Goal: Task Accomplishment & Management: Manage account settings

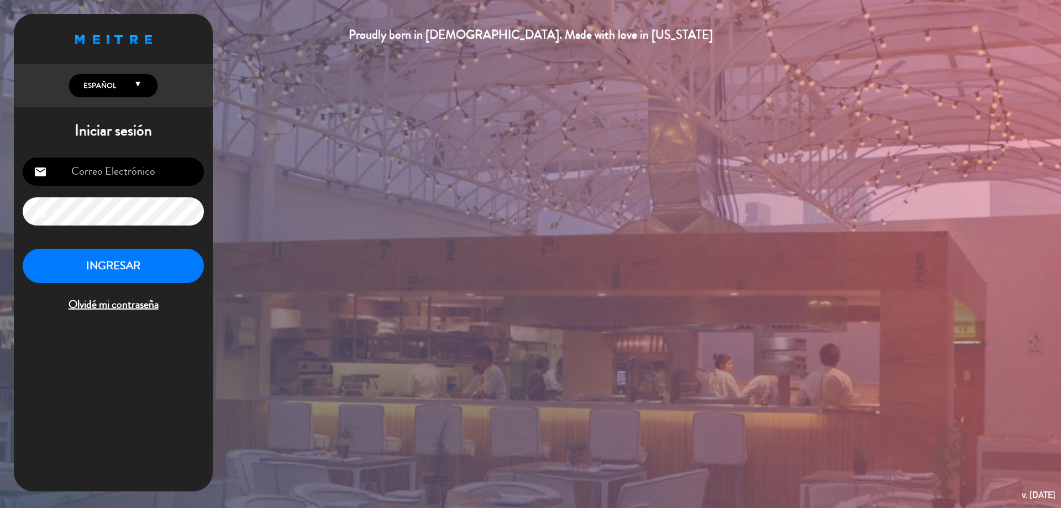
type input "[EMAIL_ADDRESS][DOMAIN_NAME]"
click at [189, 271] on button "INGRESAR" at bounding box center [113, 266] width 181 height 35
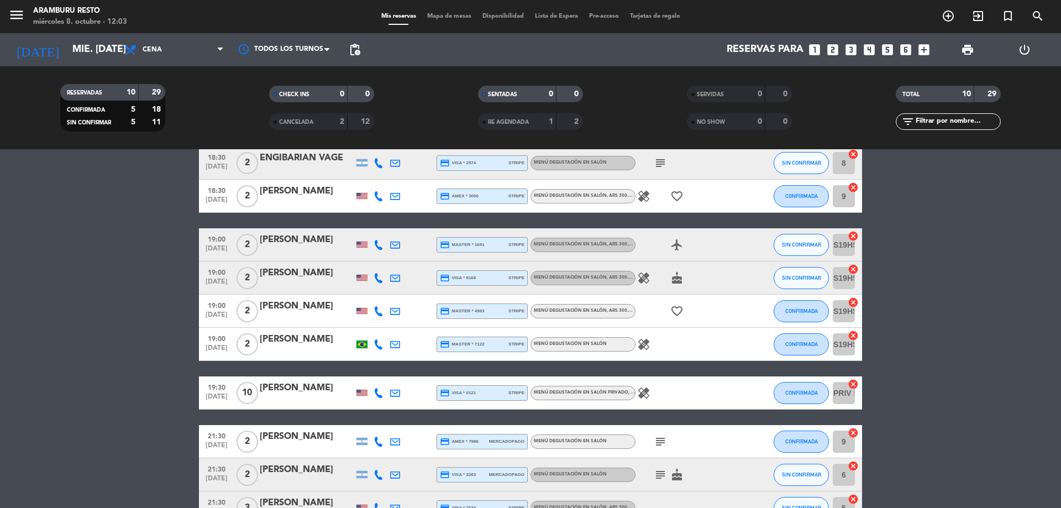
scroll to position [125, 0]
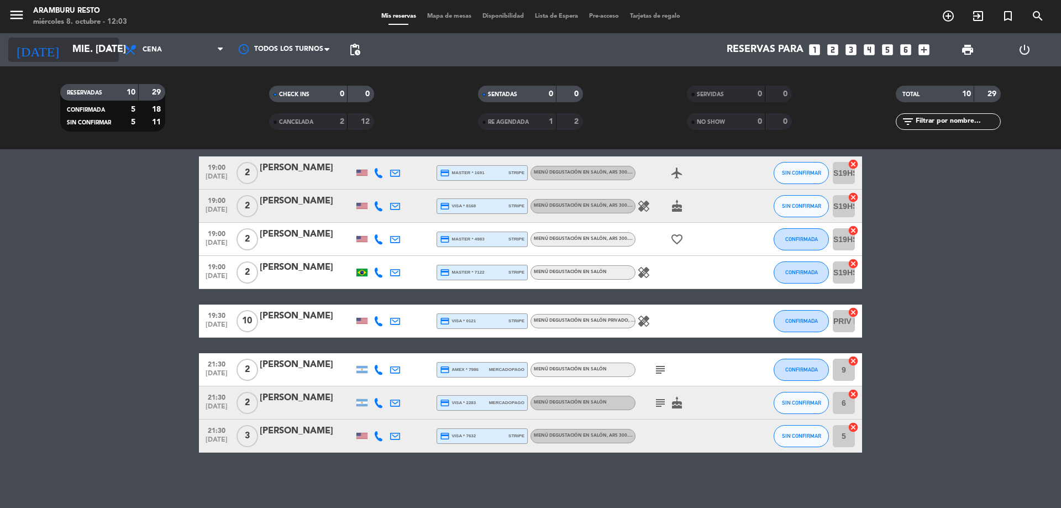
click at [91, 41] on input "mié. [DATE]" at bounding box center [131, 50] width 128 height 22
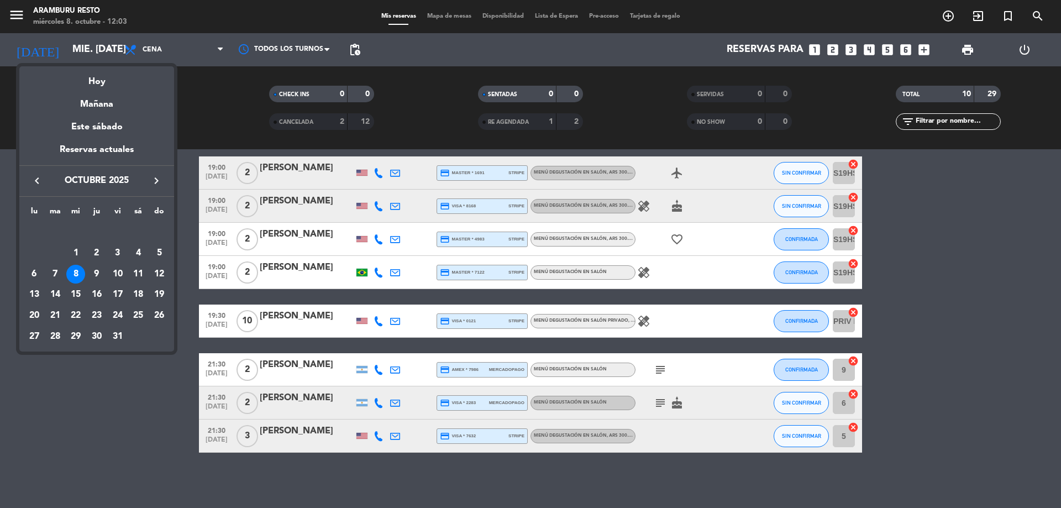
click at [93, 274] on div "9" at bounding box center [96, 274] width 19 height 19
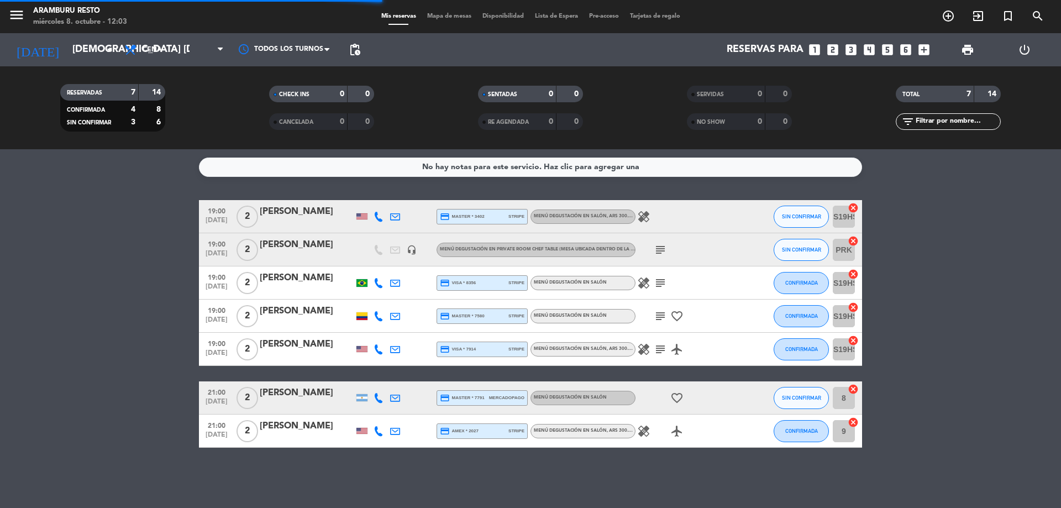
scroll to position [0, 0]
click at [67, 45] on input "[DEMOGRAPHIC_DATA] [DATE]" at bounding box center [131, 50] width 128 height 22
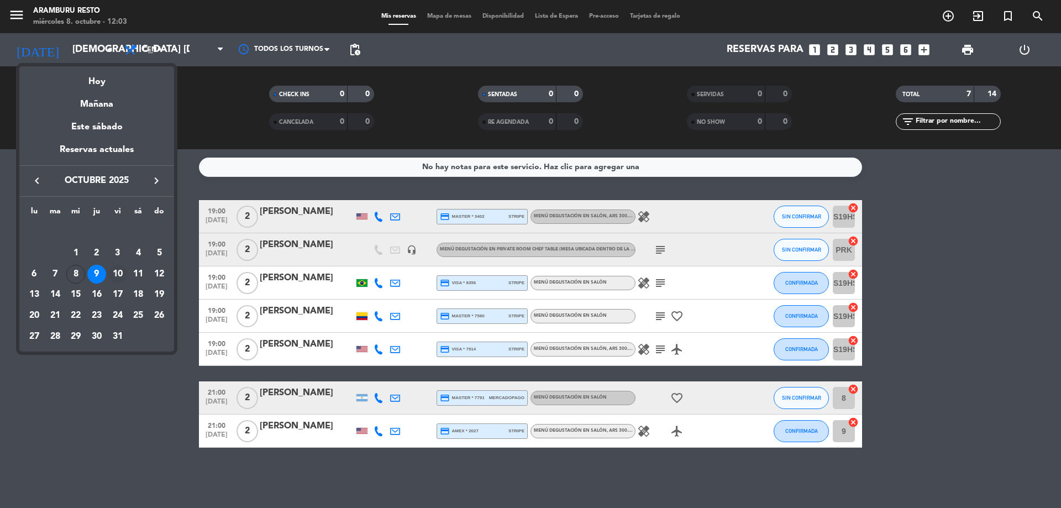
click at [117, 275] on div "10" at bounding box center [117, 274] width 19 height 19
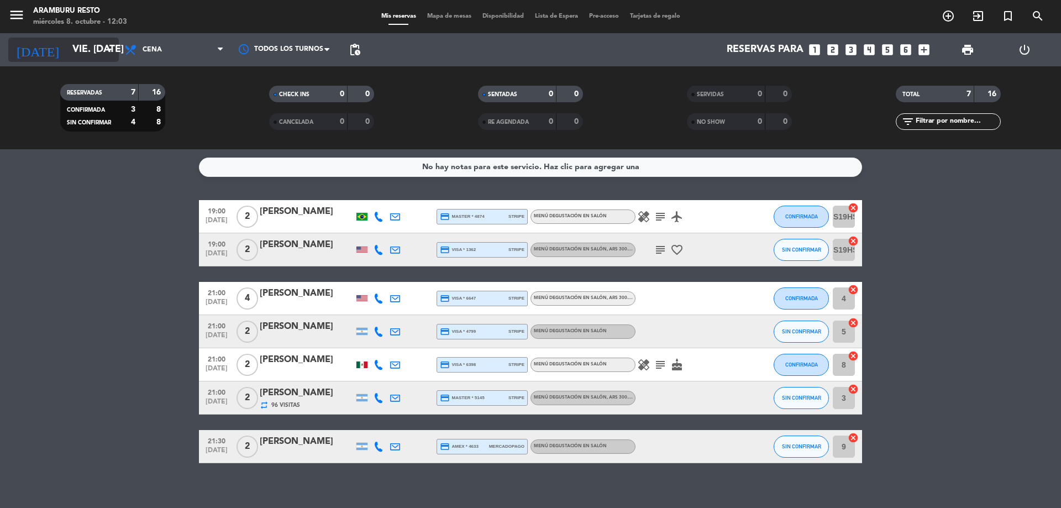
click at [67, 55] on input "vie. [DATE]" at bounding box center [131, 50] width 128 height 22
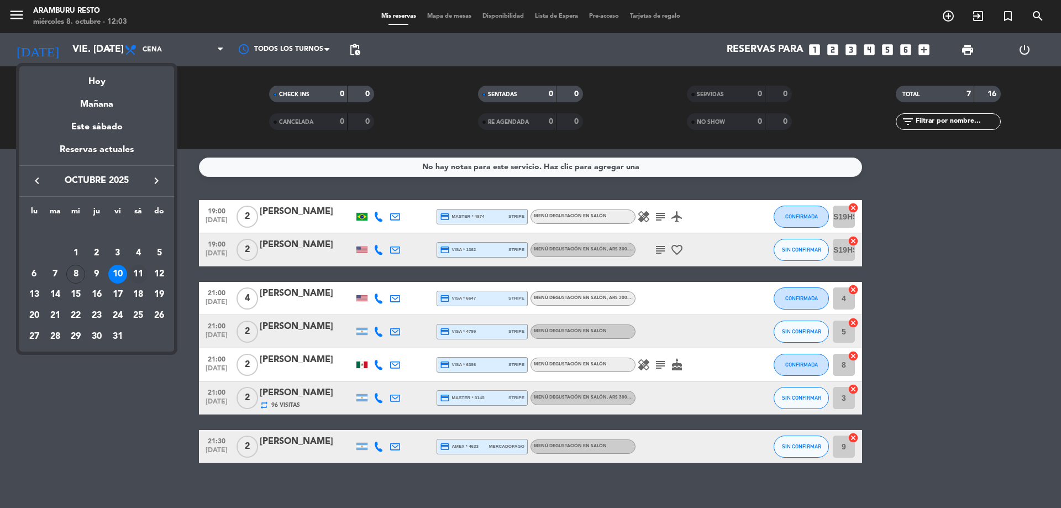
click at [138, 276] on div "11" at bounding box center [138, 274] width 19 height 19
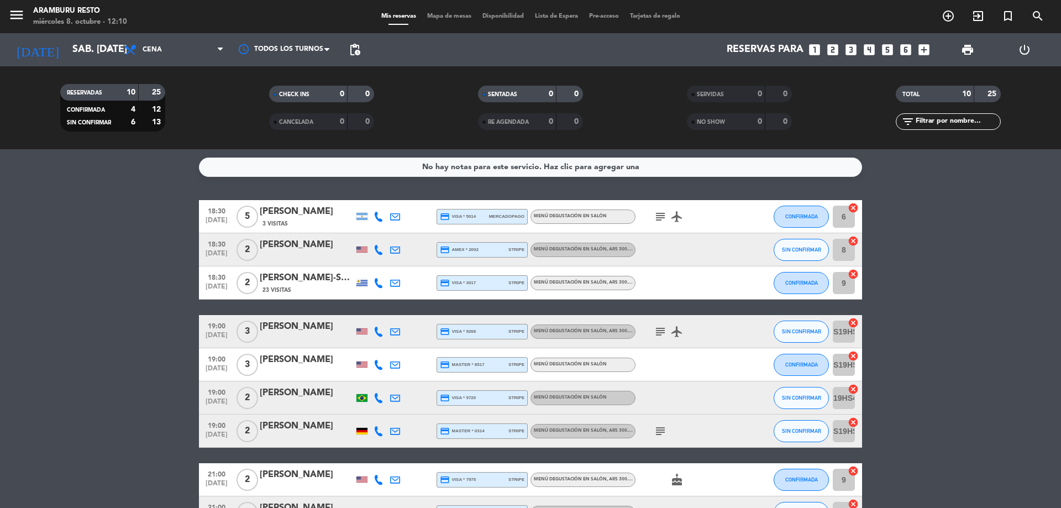
click at [64, 62] on div "[DATE] sáb. [DATE] arrow_drop_down" at bounding box center [63, 49] width 111 height 33
click at [76, 45] on input "sáb. [DATE]" at bounding box center [131, 50] width 128 height 22
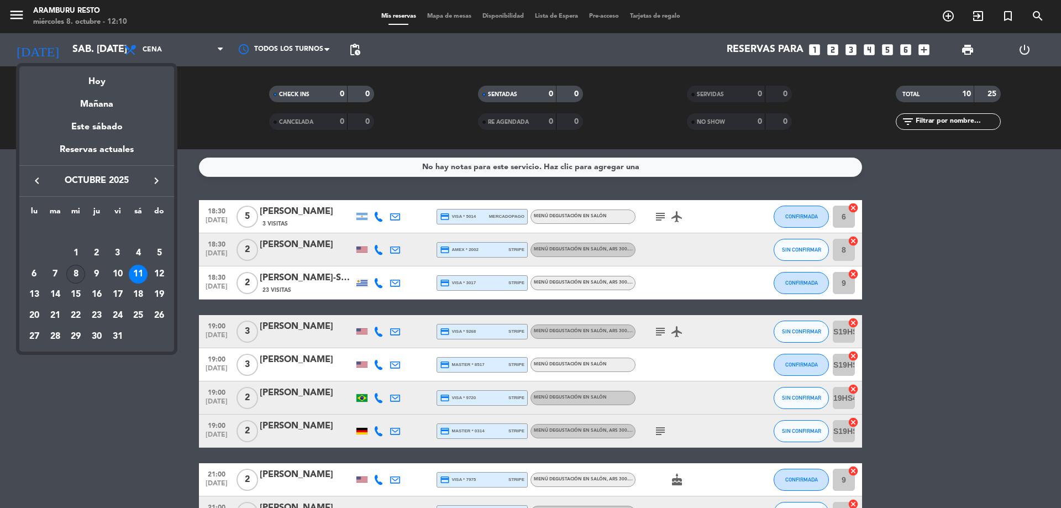
click at [77, 276] on div "8" at bounding box center [75, 274] width 19 height 19
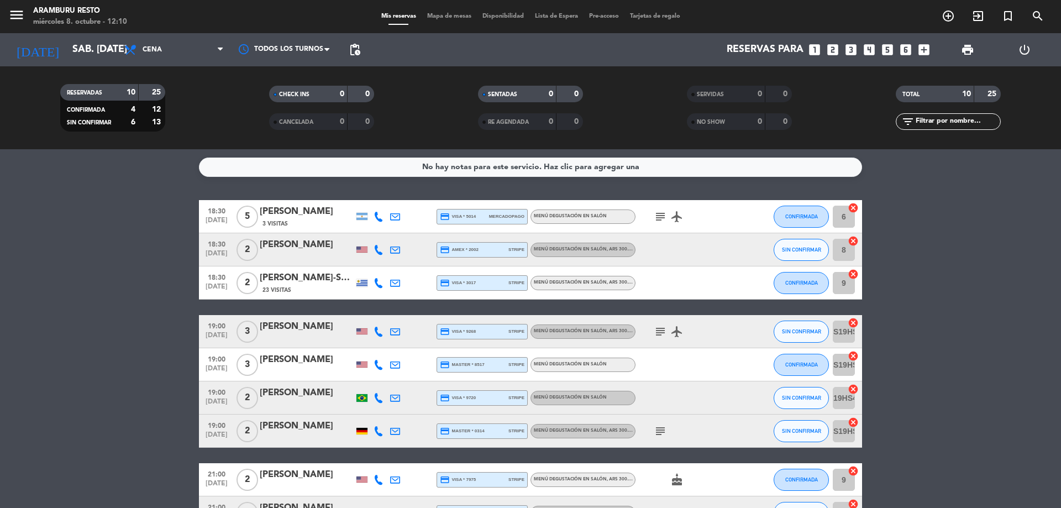
type input "mié. [DATE]"
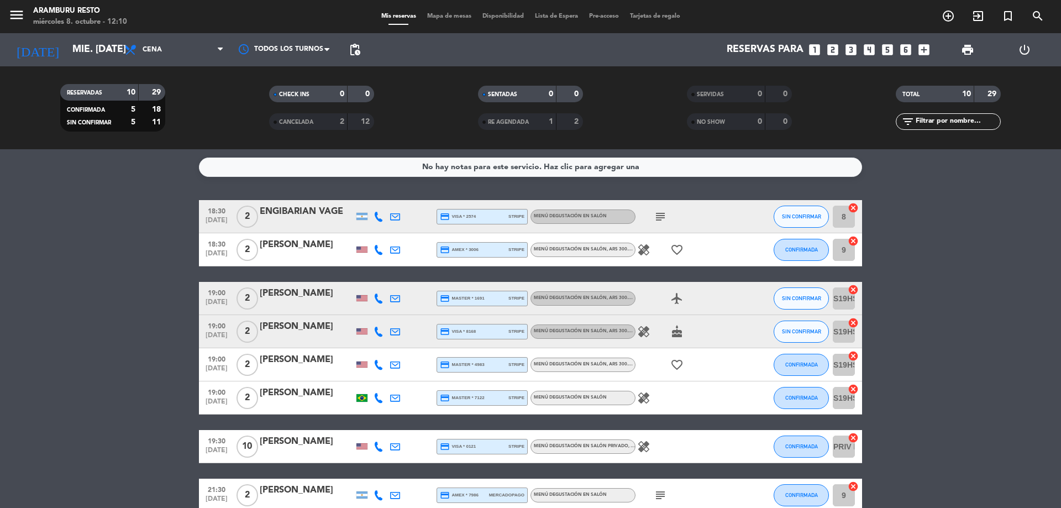
click at [636, 250] on span "healing" at bounding box center [644, 249] width 17 height 13
click at [643, 251] on icon "healing" at bounding box center [643, 249] width 13 height 13
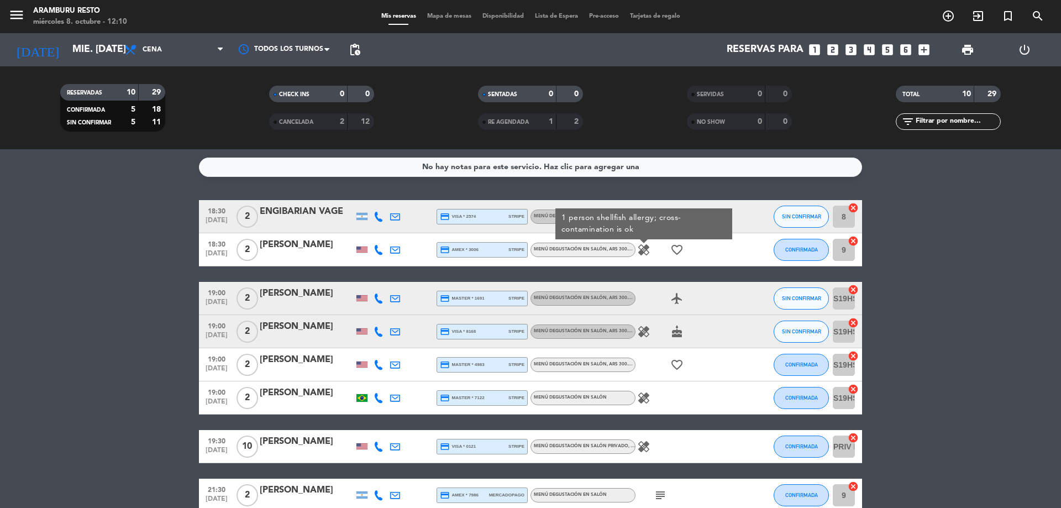
click at [639, 334] on icon "healing" at bounding box center [643, 331] width 13 height 13
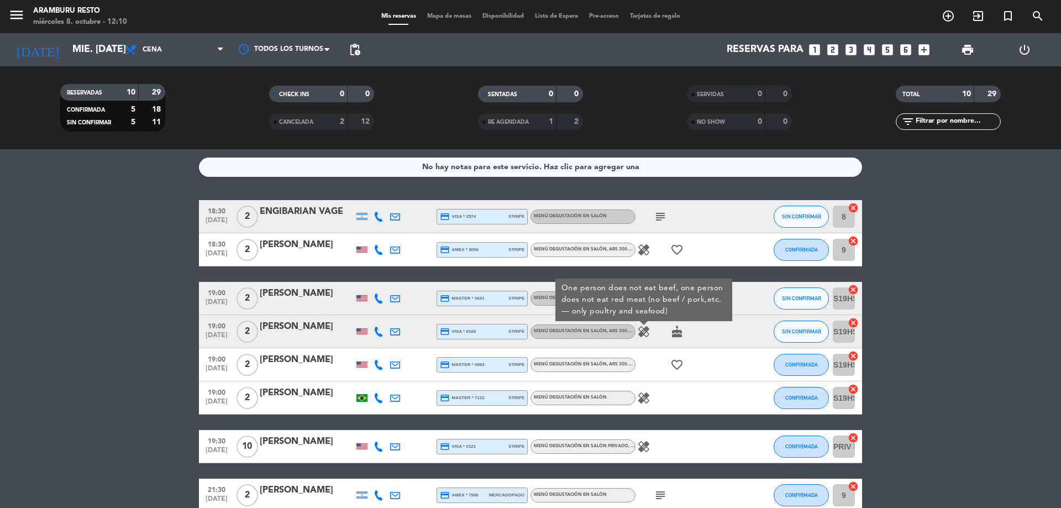
click at [643, 402] on icon "healing" at bounding box center [643, 397] width 13 height 13
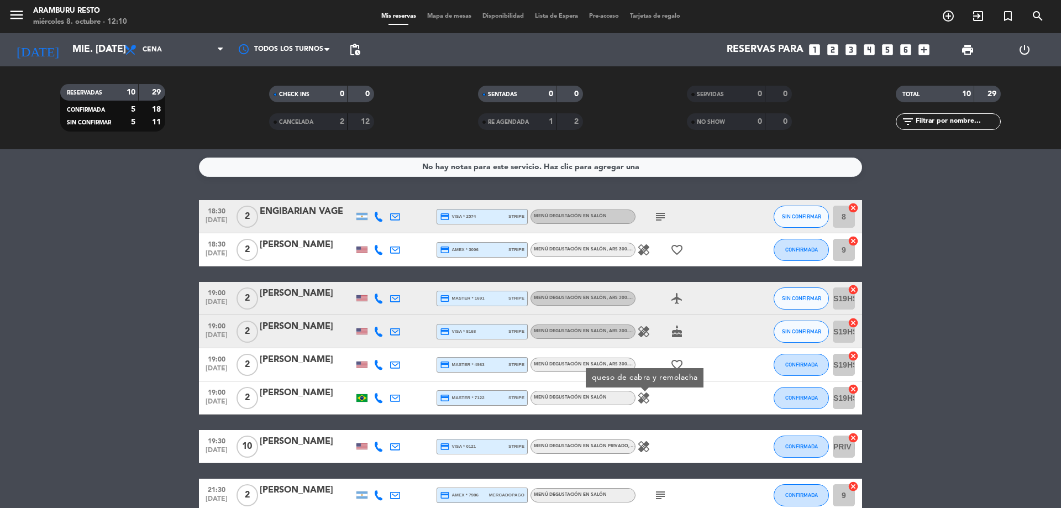
click at [640, 449] on icon "healing" at bounding box center [643, 446] width 13 height 13
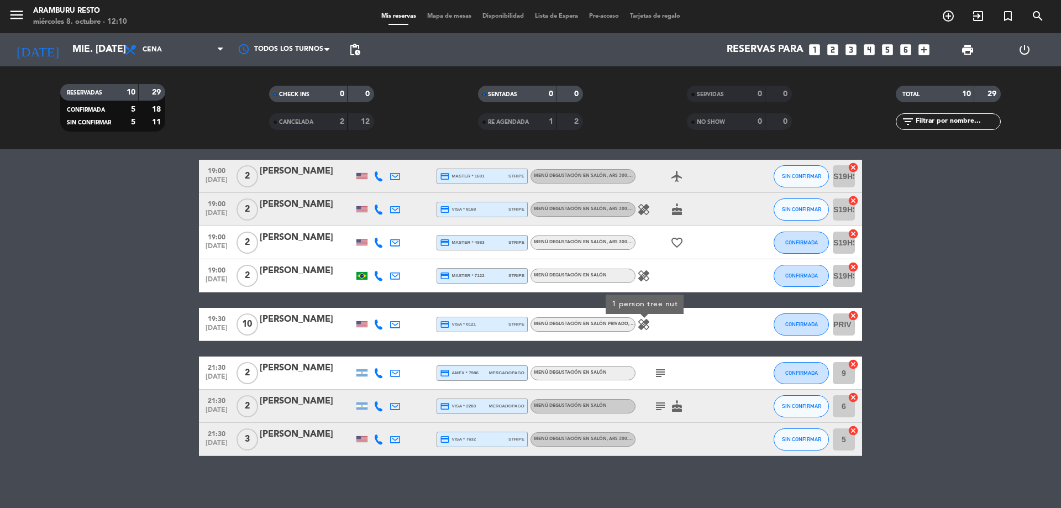
scroll to position [125, 0]
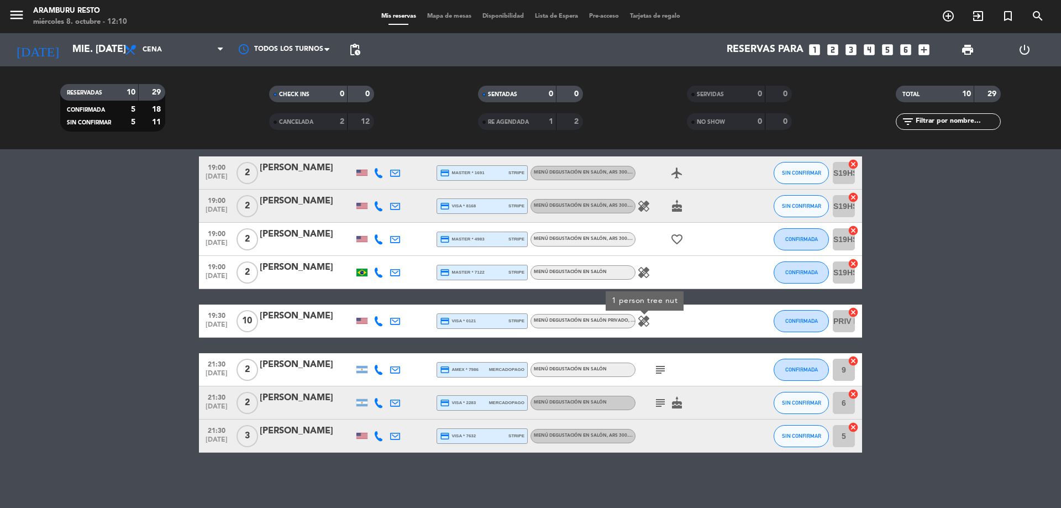
drag, startPoint x: 664, startPoint y: 424, endPoint x: 669, endPoint y: 425, distance: 5.6
click at [668, 423] on div at bounding box center [685, 435] width 99 height 33
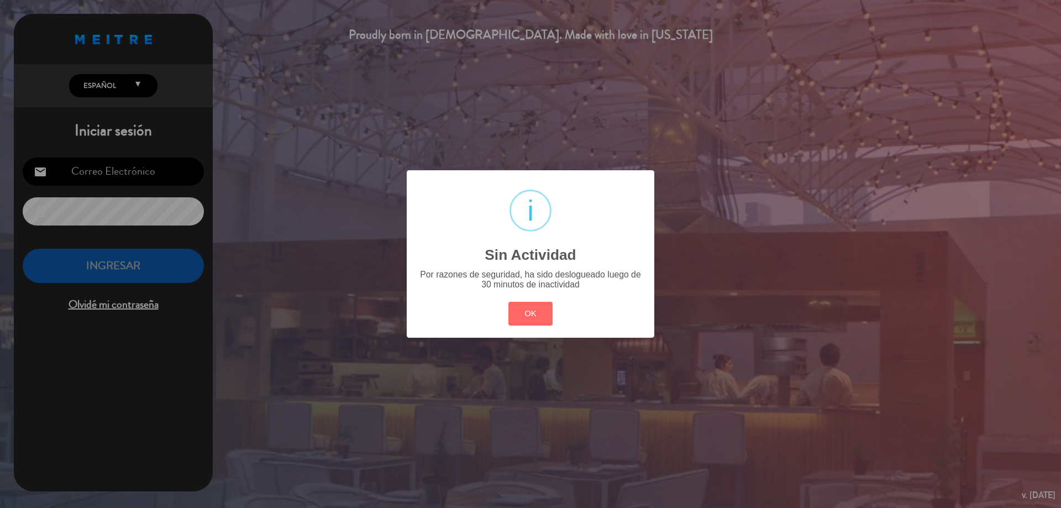
type input "[EMAIL_ADDRESS][DOMAIN_NAME]"
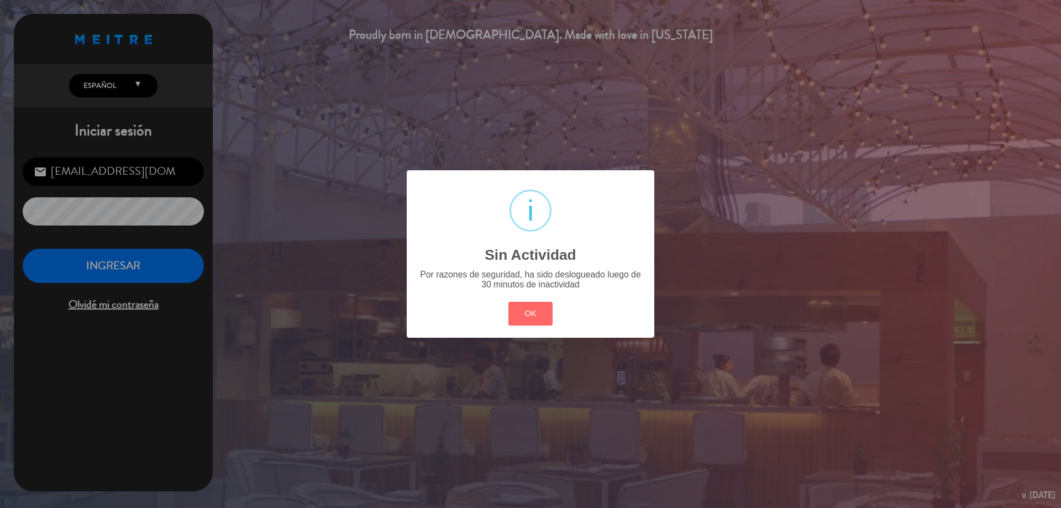
click at [534, 313] on button "OK" at bounding box center [530, 314] width 45 height 24
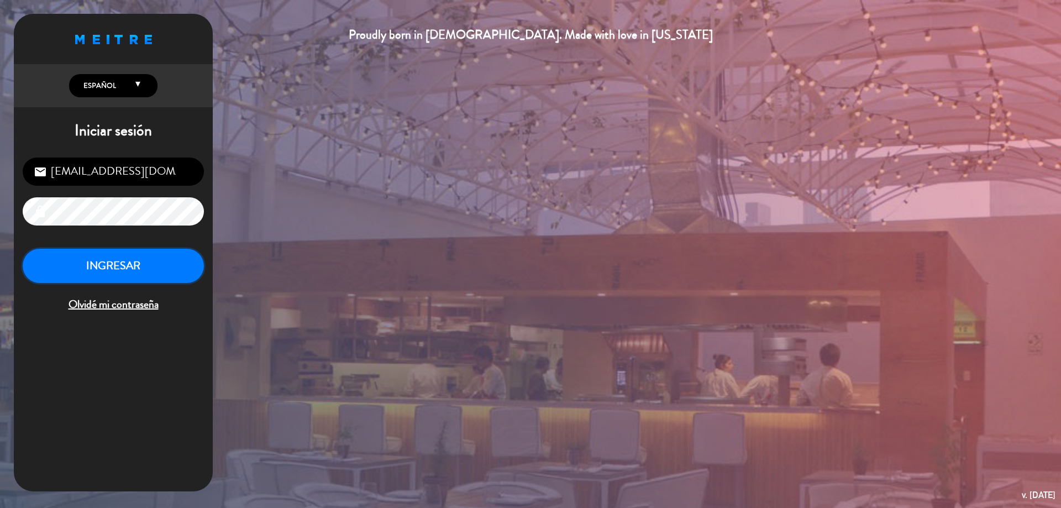
click at [117, 268] on button "INGRESAR" at bounding box center [113, 266] width 181 height 35
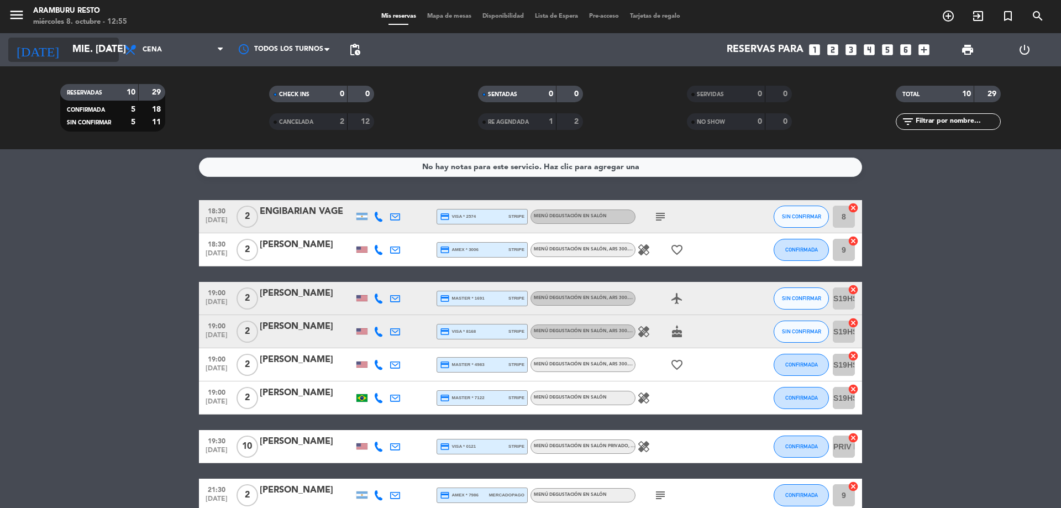
click at [103, 56] on icon "arrow_drop_down" at bounding box center [109, 49] width 13 height 13
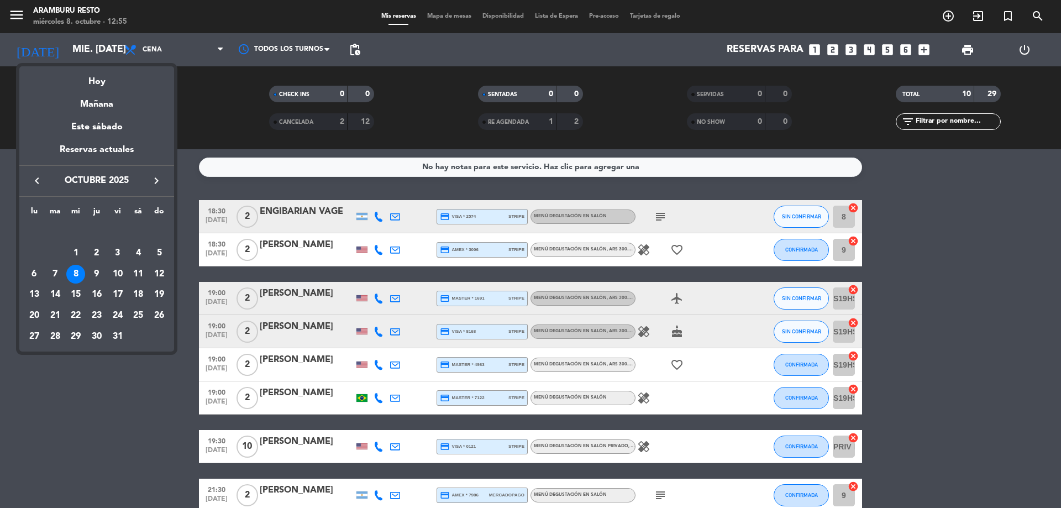
click at [195, 233] on div at bounding box center [530, 254] width 1061 height 508
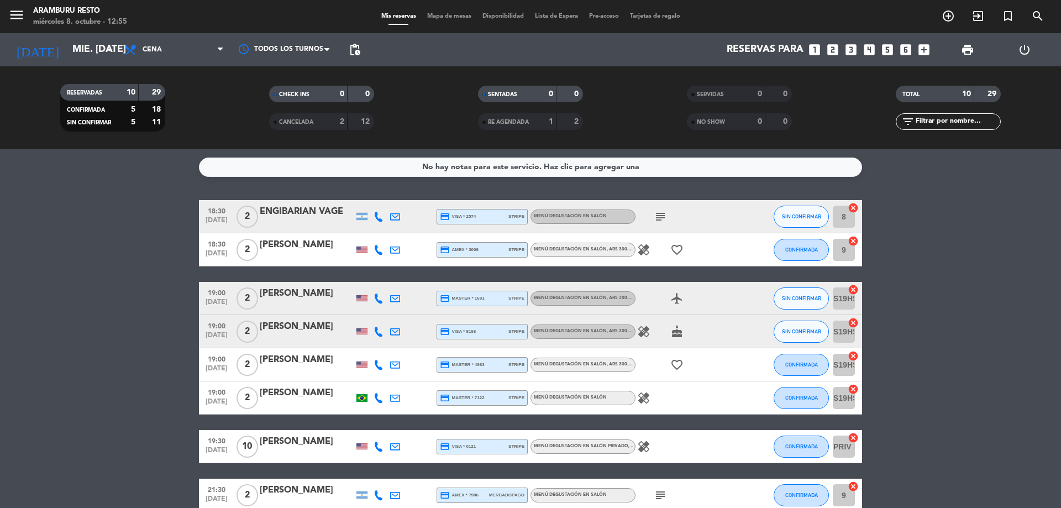
click at [644, 249] on icon "healing" at bounding box center [643, 249] width 13 height 13
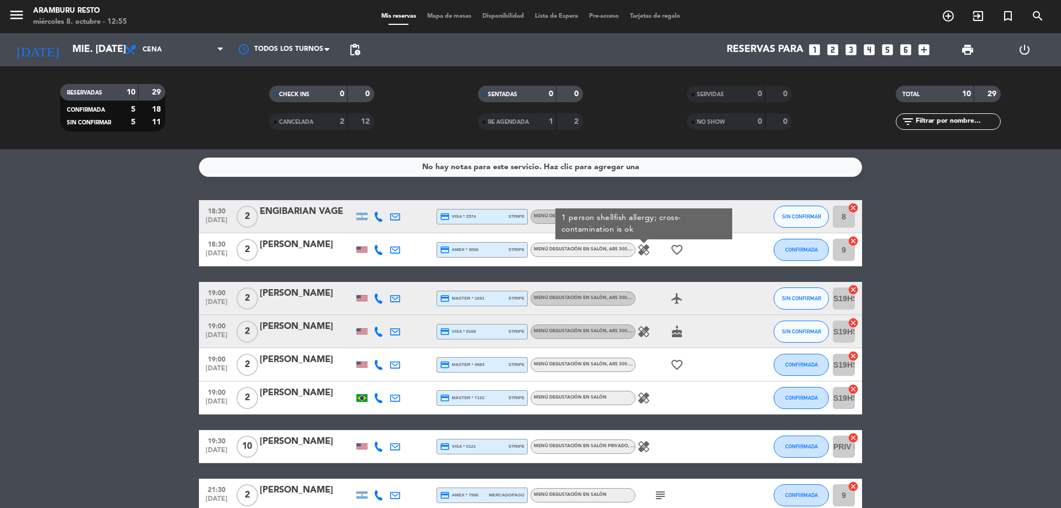
click at [648, 336] on icon "healing" at bounding box center [643, 331] width 13 height 13
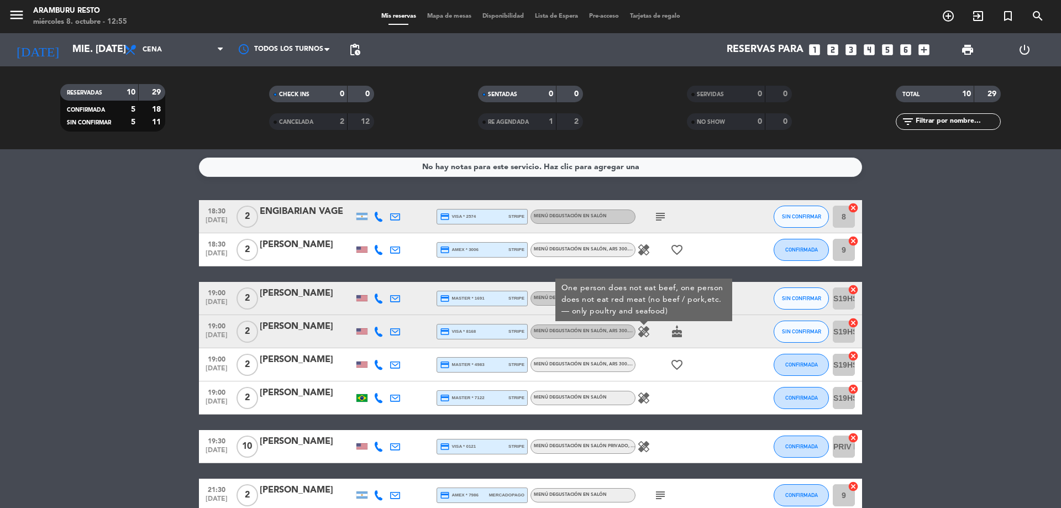
click at [640, 396] on icon "healing" at bounding box center [643, 397] width 13 height 13
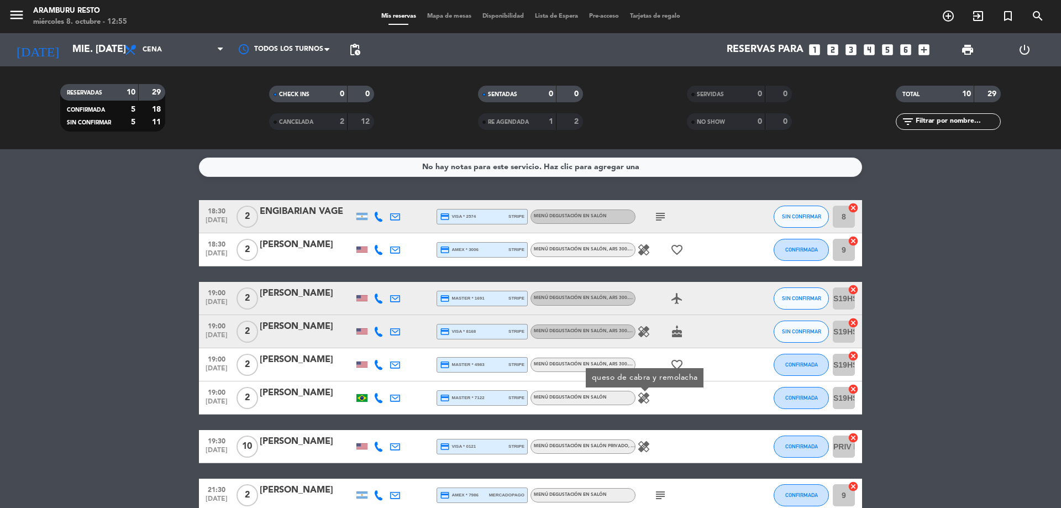
click at [689, 410] on div "healing queso de cabra y remolacha" at bounding box center [685, 397] width 99 height 33
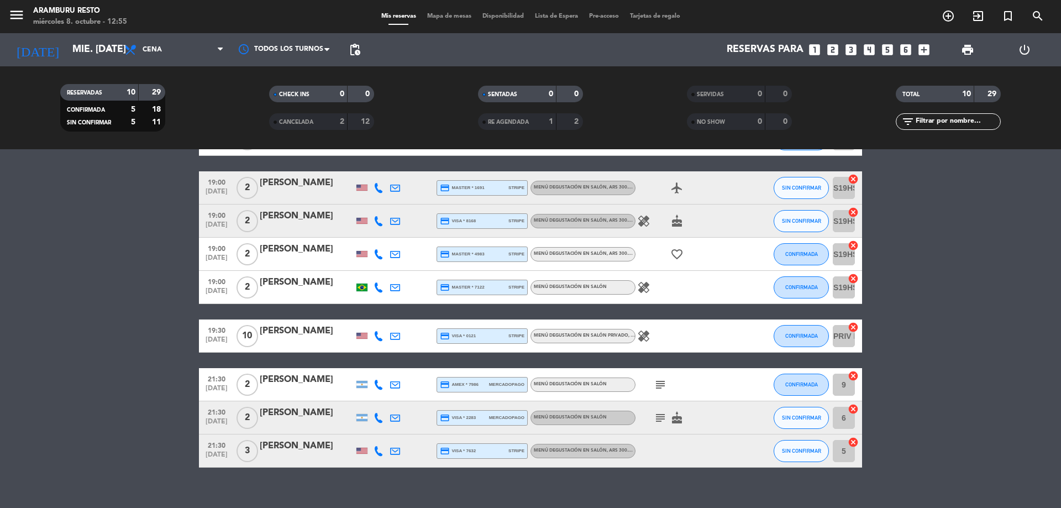
click at [649, 338] on icon "healing" at bounding box center [643, 335] width 13 height 13
click at [661, 384] on icon "subject" at bounding box center [660, 384] width 13 height 13
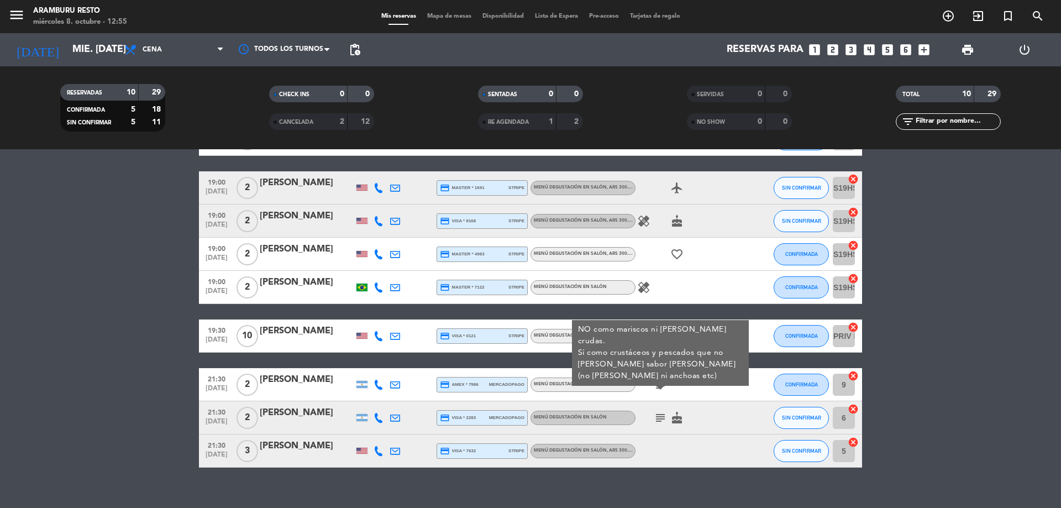
click at [660, 417] on icon "subject" at bounding box center [660, 417] width 13 height 13
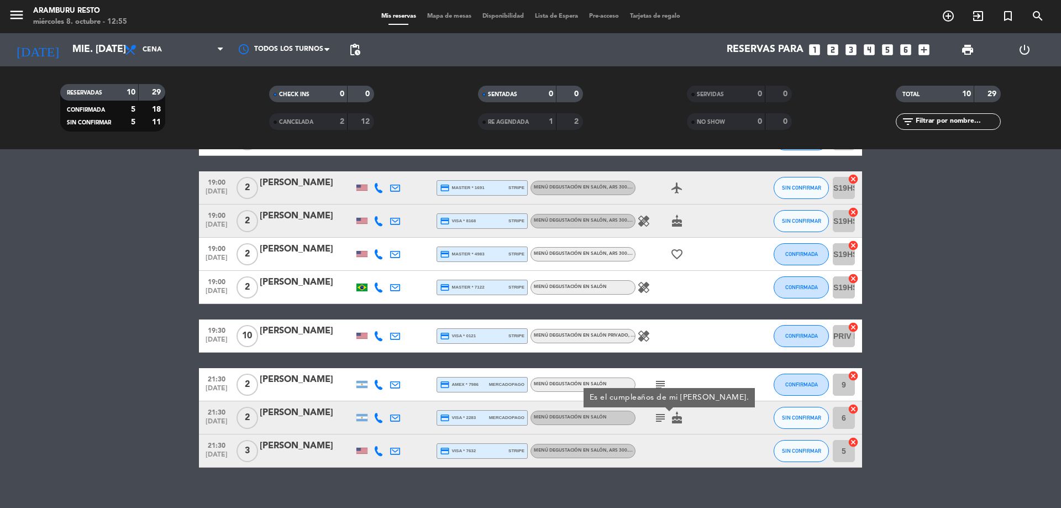
click at [706, 434] on div "21:30 [DATE] 2 [PERSON_NAME] credit_card visa * 2283 mercadopago Menú degustaci…" at bounding box center [530, 417] width 663 height 33
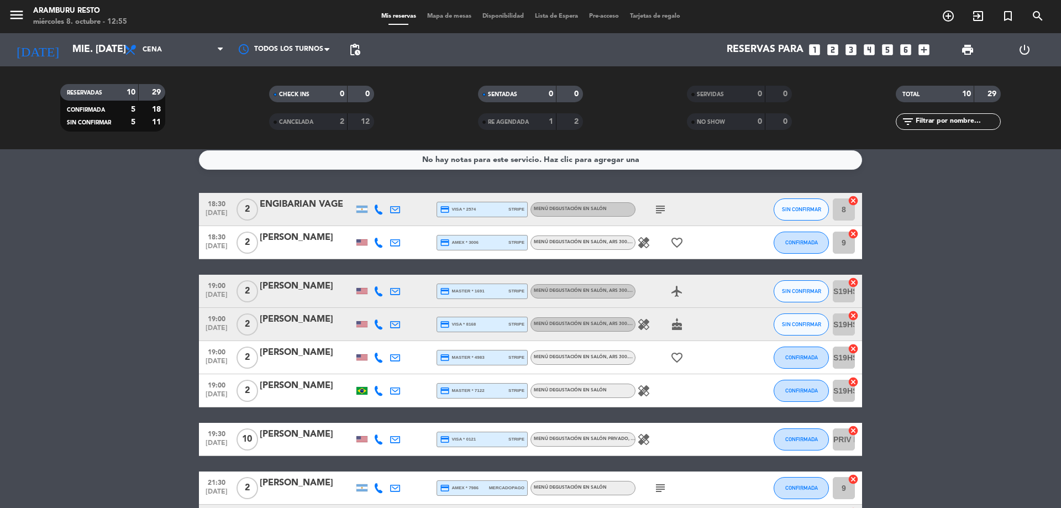
scroll to position [0, 0]
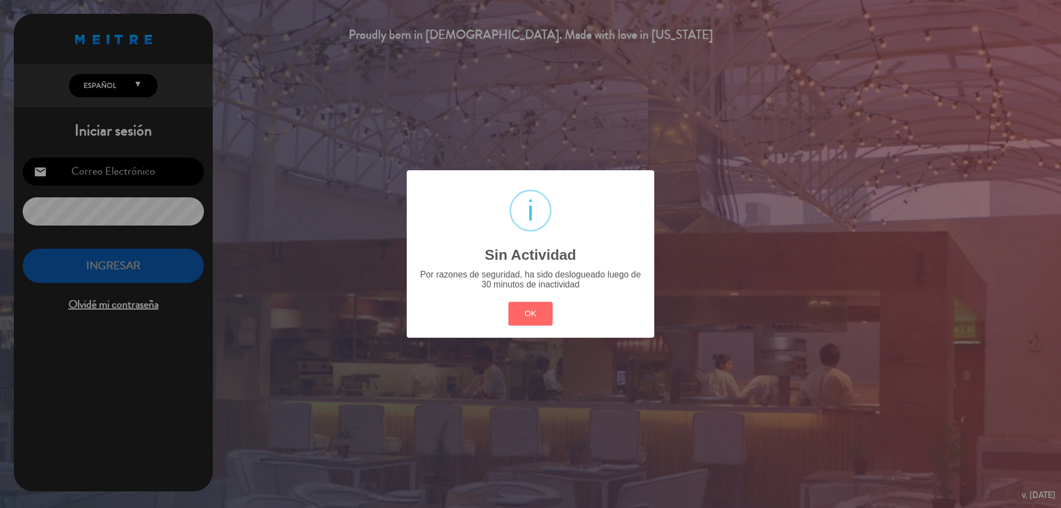
type input "[EMAIL_ADDRESS][DOMAIN_NAME]"
